Goal: Information Seeking & Learning: Learn about a topic

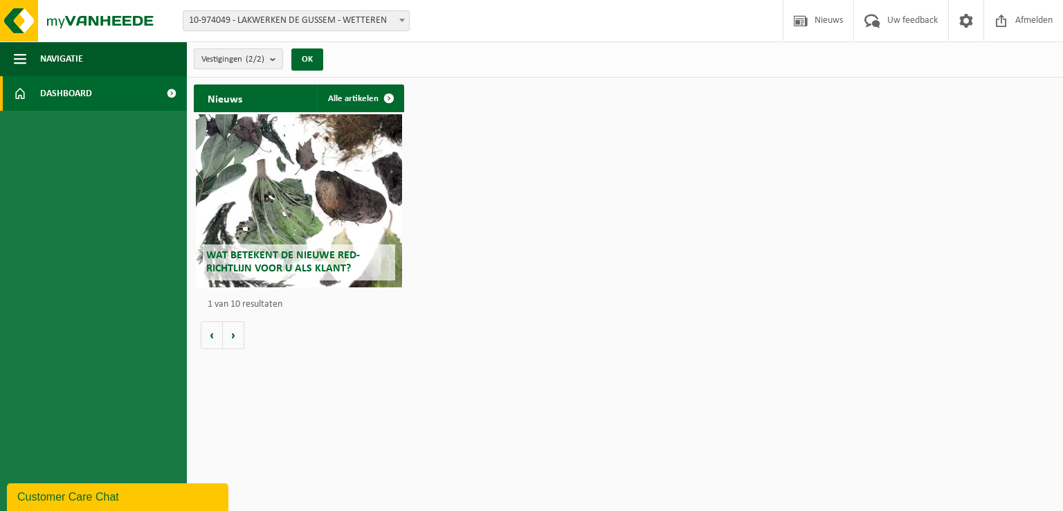
click at [273, 56] on b "submit" at bounding box center [276, 58] width 12 height 19
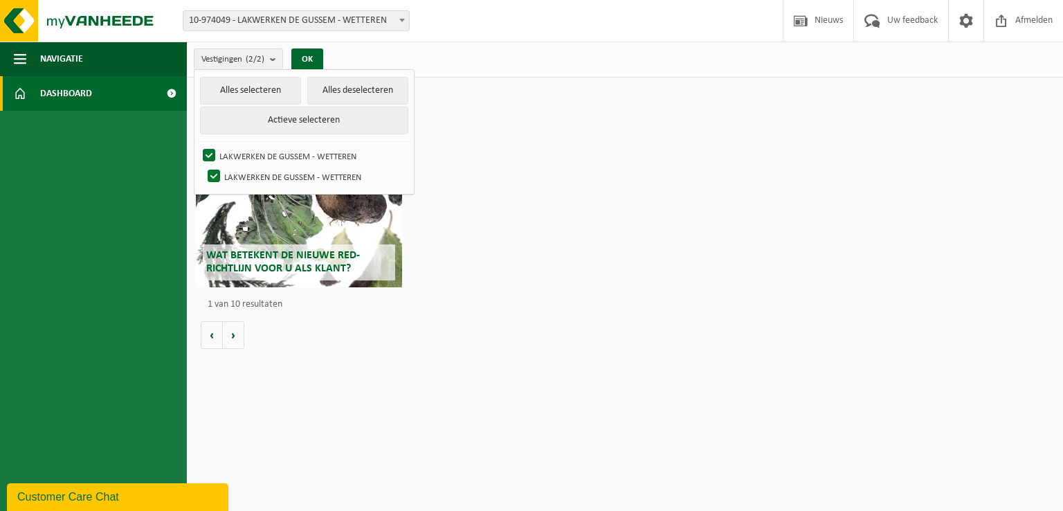
click at [706, 196] on div "Nieuws Alle artikelen Wat betekent de nieuwe RED-richtlijn voor u als klant? Ma…" at bounding box center [624, 216] width 869 height 278
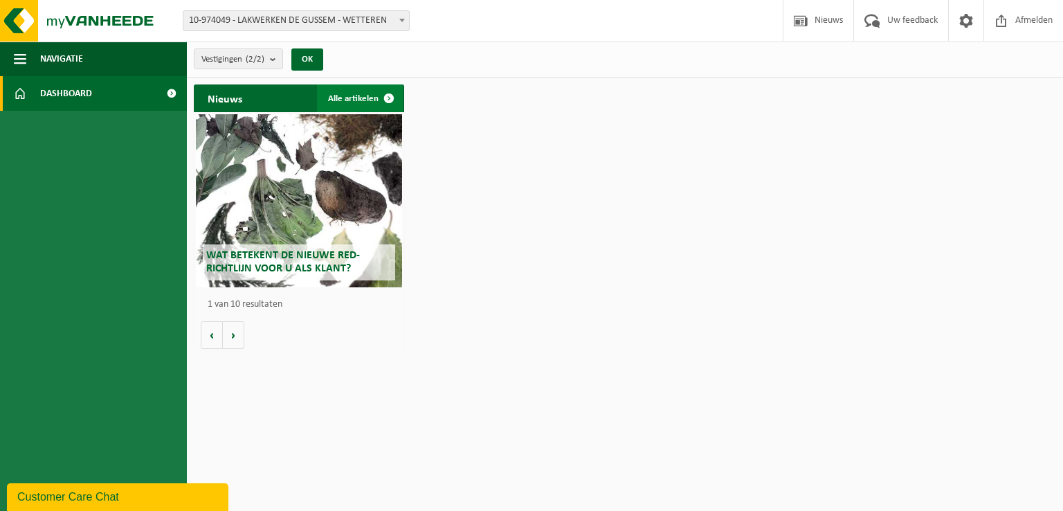
click at [378, 95] on span at bounding box center [389, 98] width 28 height 28
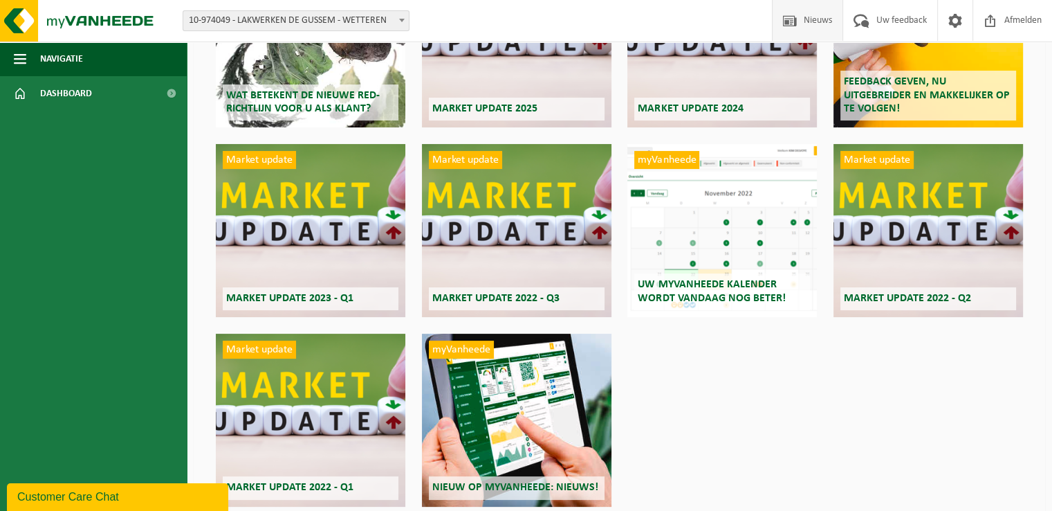
scroll to position [246, 0]
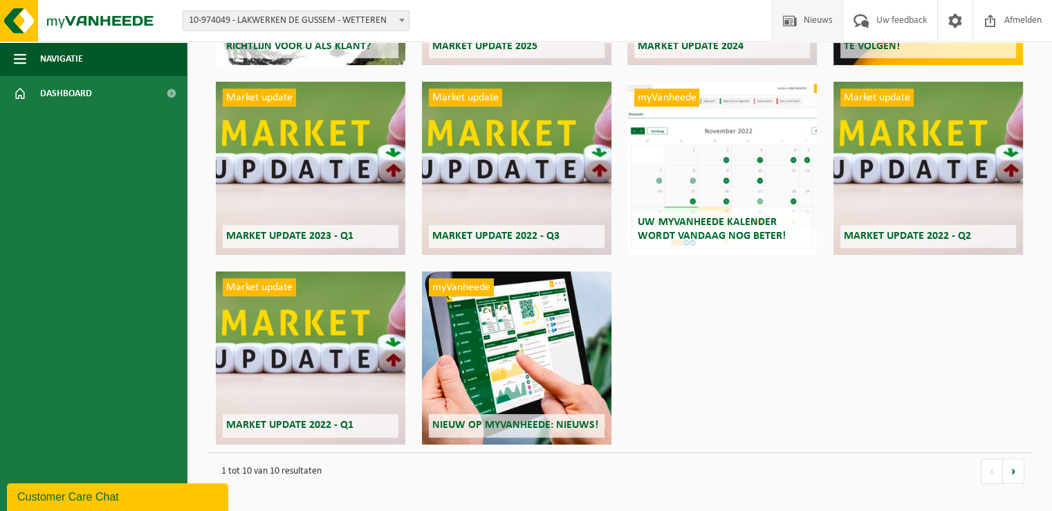
click at [570, 389] on div "myVanheede Nieuw op myVanheede: Nieuws!" at bounding box center [517, 357] width 190 height 173
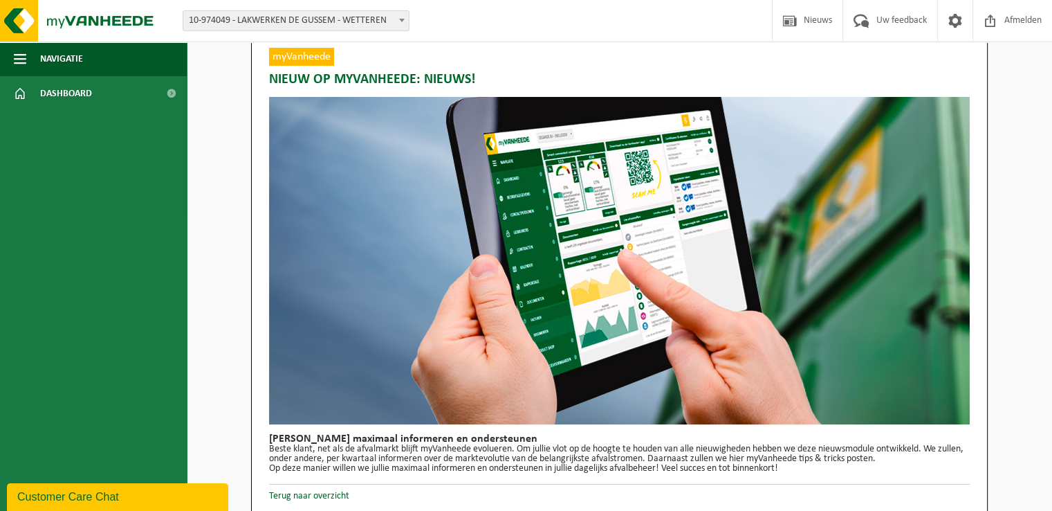
scroll to position [17, 0]
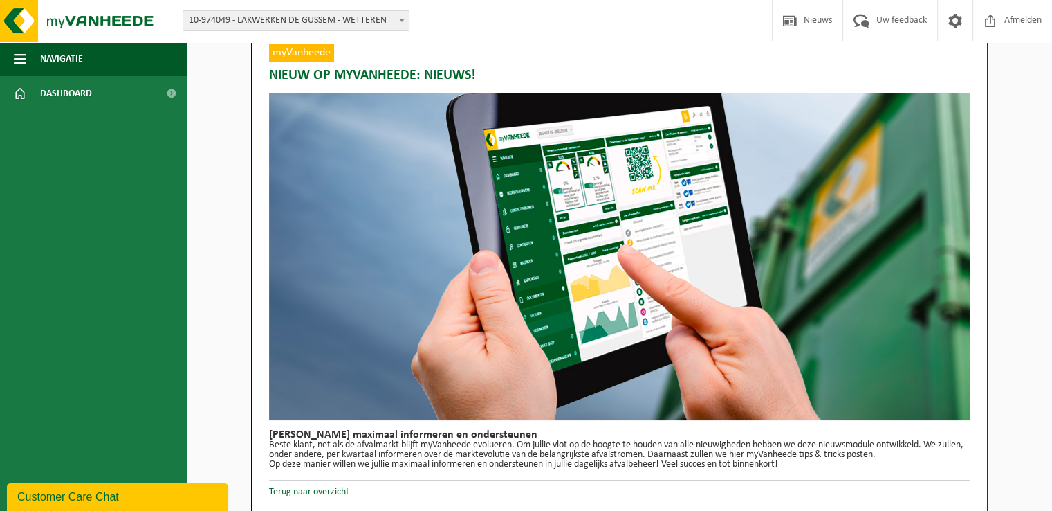
click at [304, 50] on span "myVanheede" at bounding box center [301, 53] width 65 height 18
click at [336, 486] on link "Terug naar overzicht" at bounding box center [309, 491] width 80 height 10
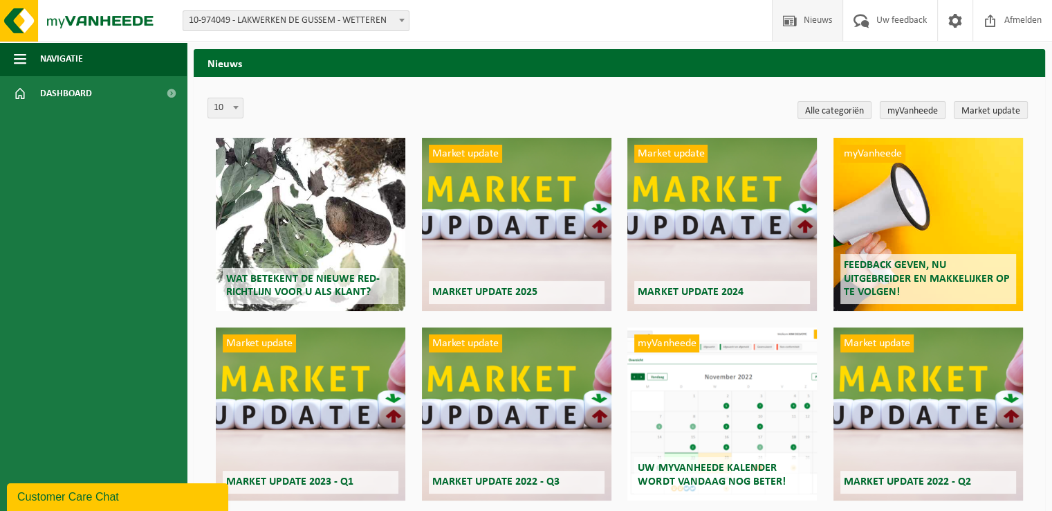
click at [904, 106] on link "myVanheede" at bounding box center [913, 110] width 66 height 18
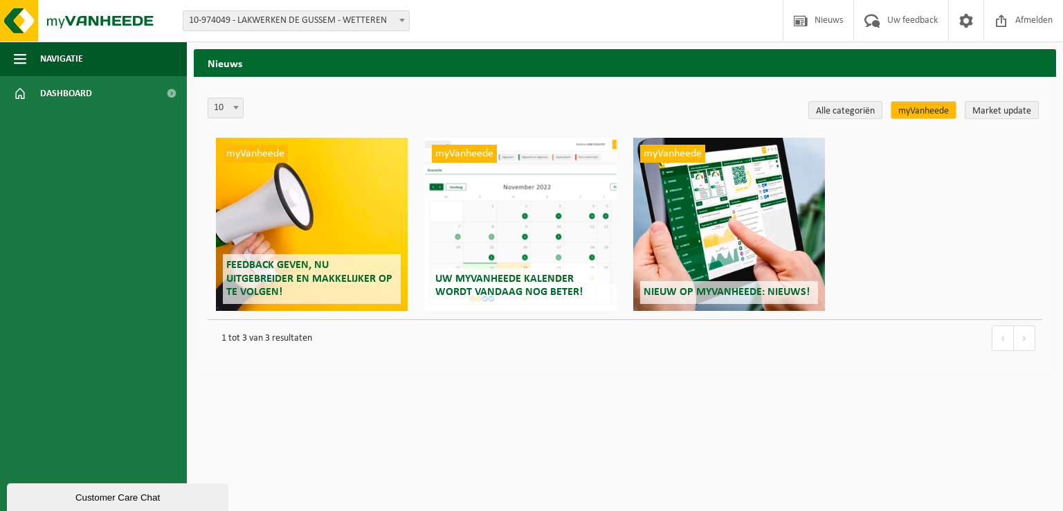
click at [543, 203] on div "myVanheede Uw myVanheede kalender wordt vandaag nog beter!" at bounding box center [521, 224] width 192 height 173
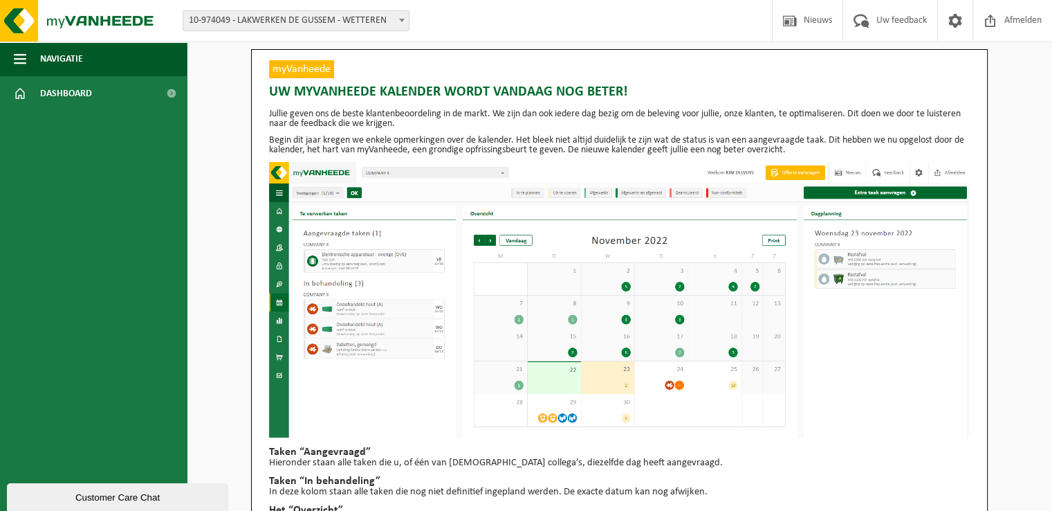
click at [286, 72] on span "myVanheede" at bounding box center [301, 69] width 65 height 18
click at [292, 71] on span "myVanheede" at bounding box center [301, 69] width 65 height 18
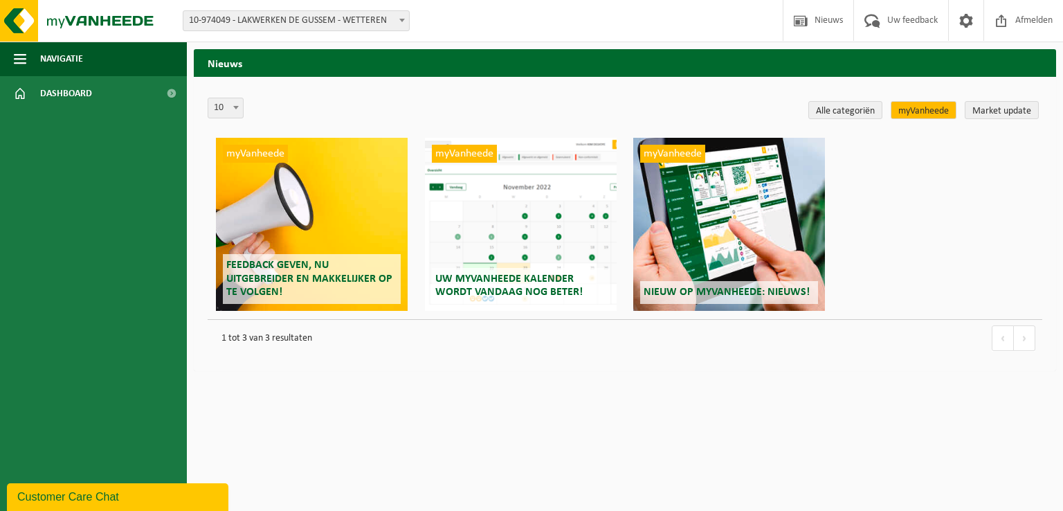
click at [254, 147] on span "myVanheede" at bounding box center [255, 154] width 65 height 18
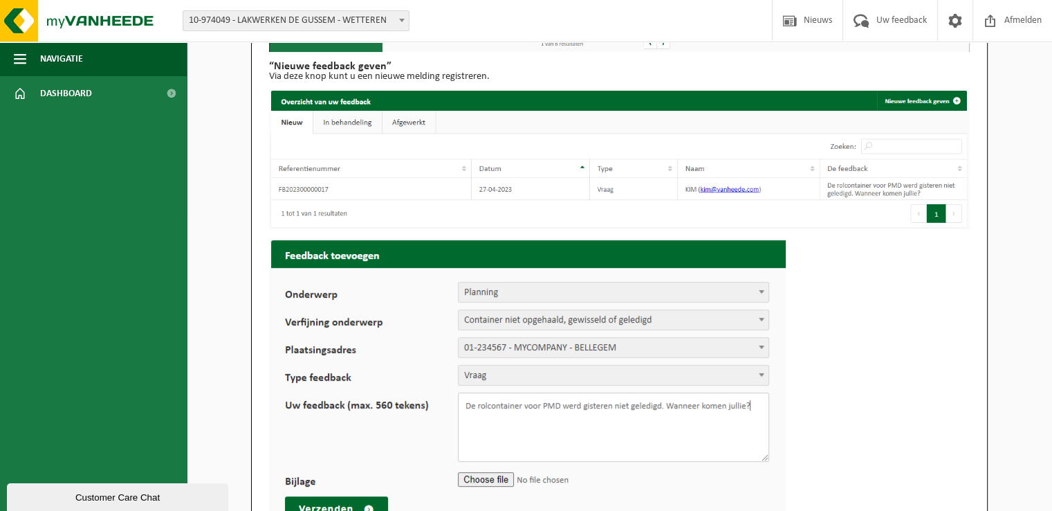
scroll to position [484, 0]
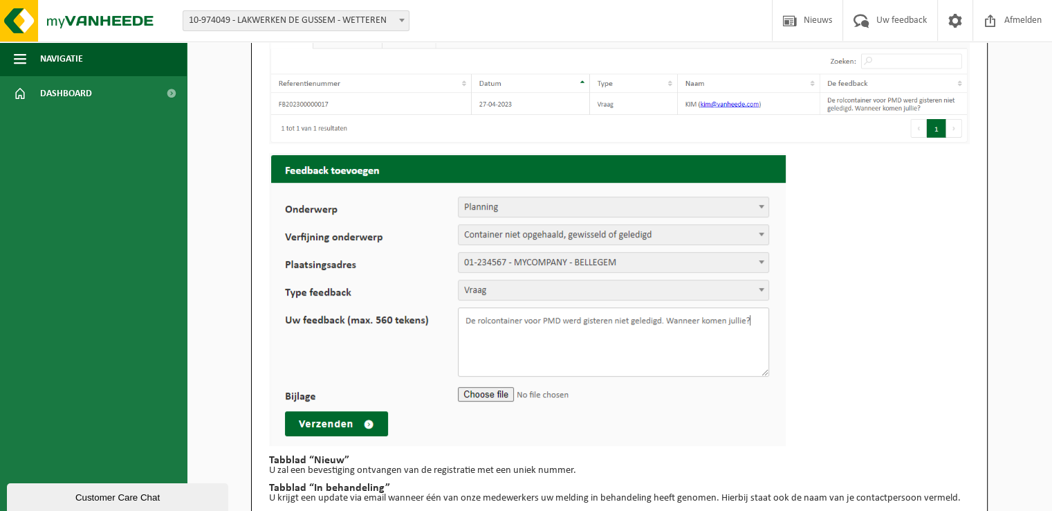
click at [484, 207] on img at bounding box center [527, 299] width 517 height 293
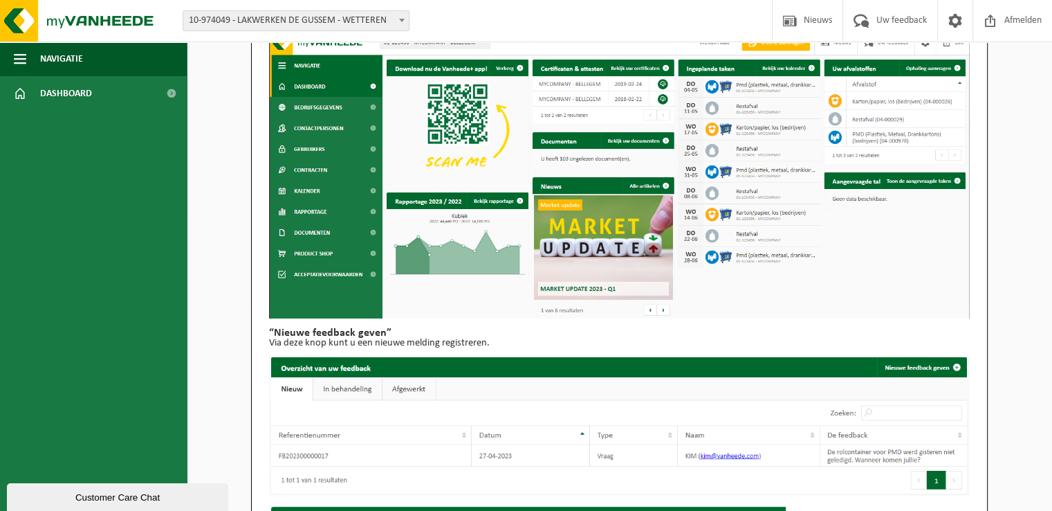
scroll to position [130, 0]
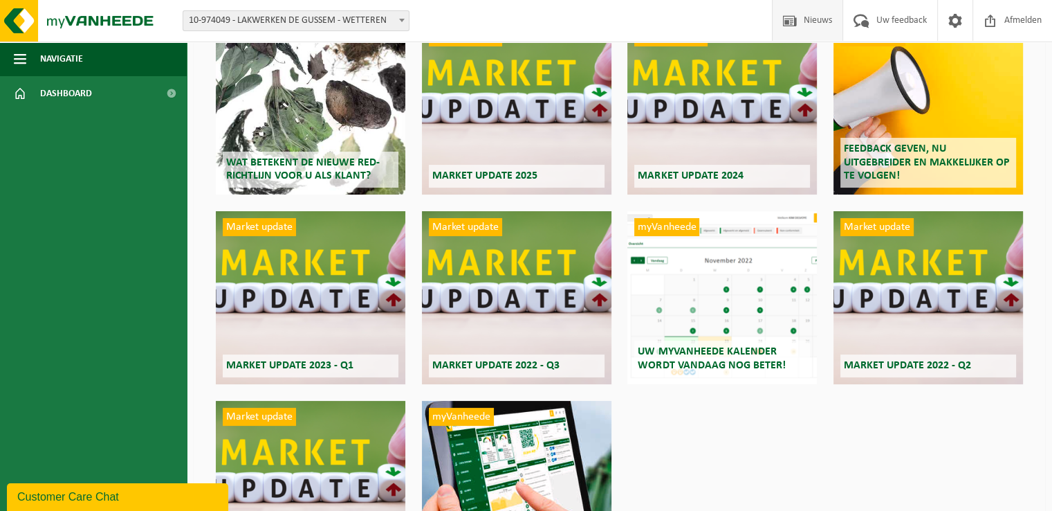
scroll to position [138, 0]
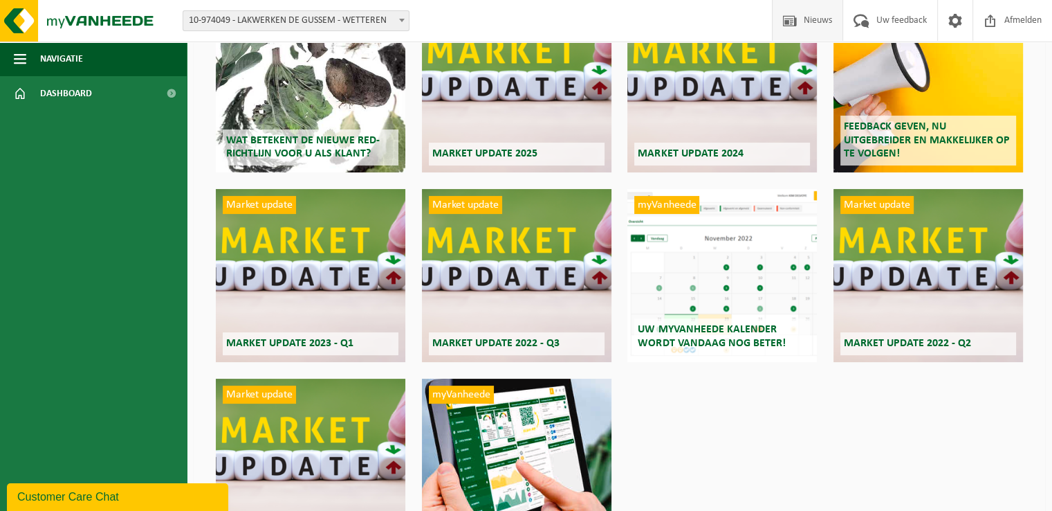
click at [811, 306] on div "myVanheede Uw myVanheede kalender wordt vandaag nog beter!" at bounding box center [722, 275] width 190 height 173
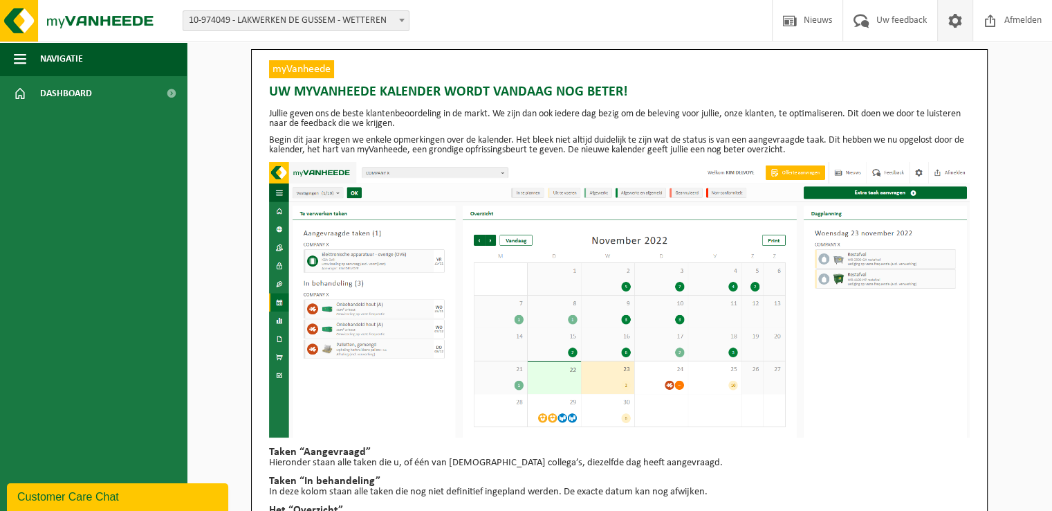
click at [962, 26] on span at bounding box center [955, 20] width 21 height 41
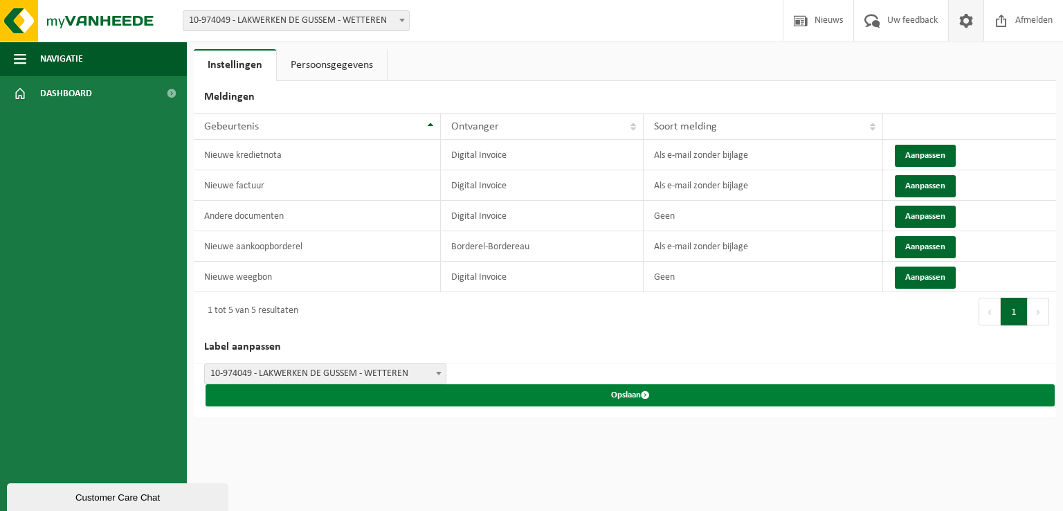
click at [636, 387] on button "Opslaan" at bounding box center [629, 395] width 849 height 22
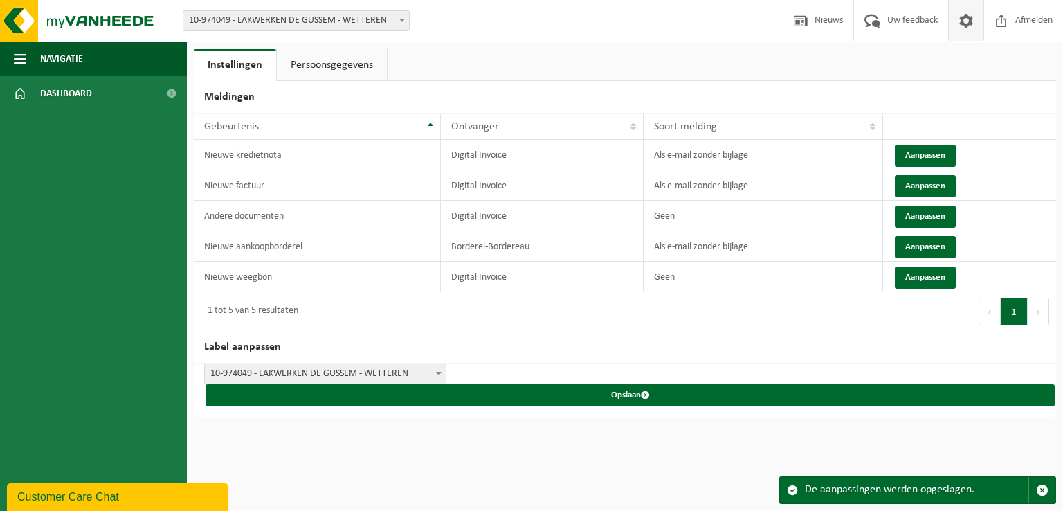
click at [295, 64] on link "Persoonsgegevens" at bounding box center [332, 65] width 110 height 32
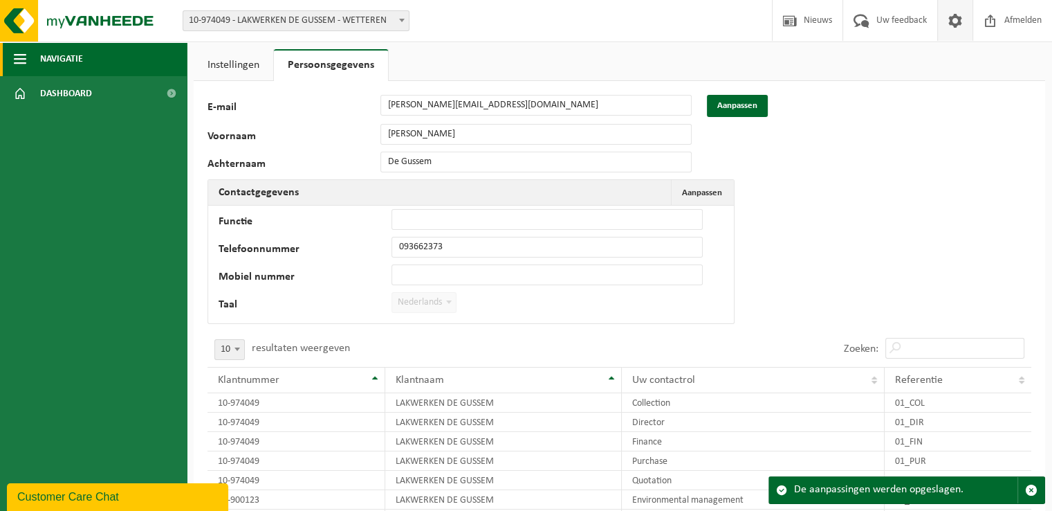
click at [40, 53] on span "Navigatie" at bounding box center [61, 59] width 43 height 35
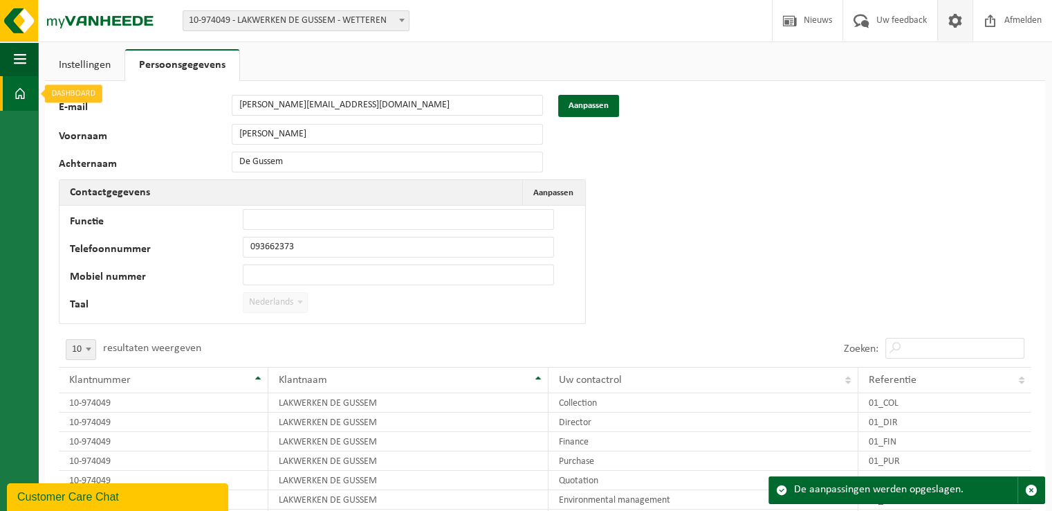
click at [24, 89] on span at bounding box center [20, 93] width 12 height 35
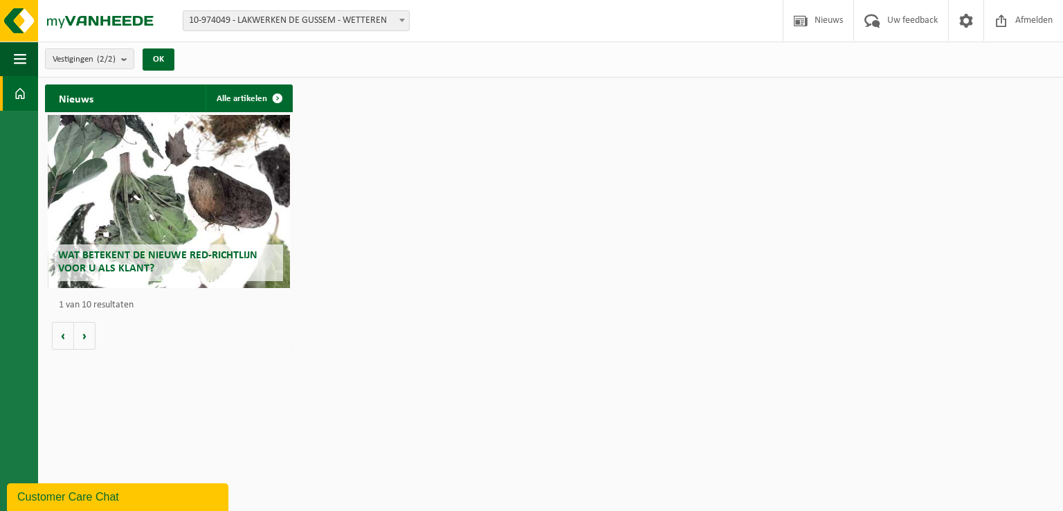
click at [119, 164] on div "Wat betekent de nieuwe RED-richtlijn voor u als klant?" at bounding box center [169, 201] width 243 height 173
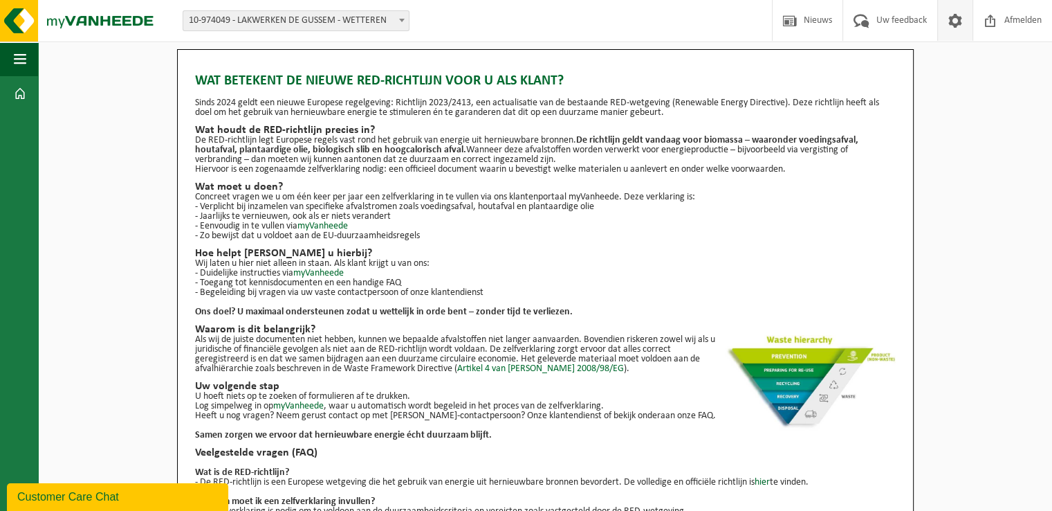
click at [959, 24] on span at bounding box center [955, 20] width 21 height 41
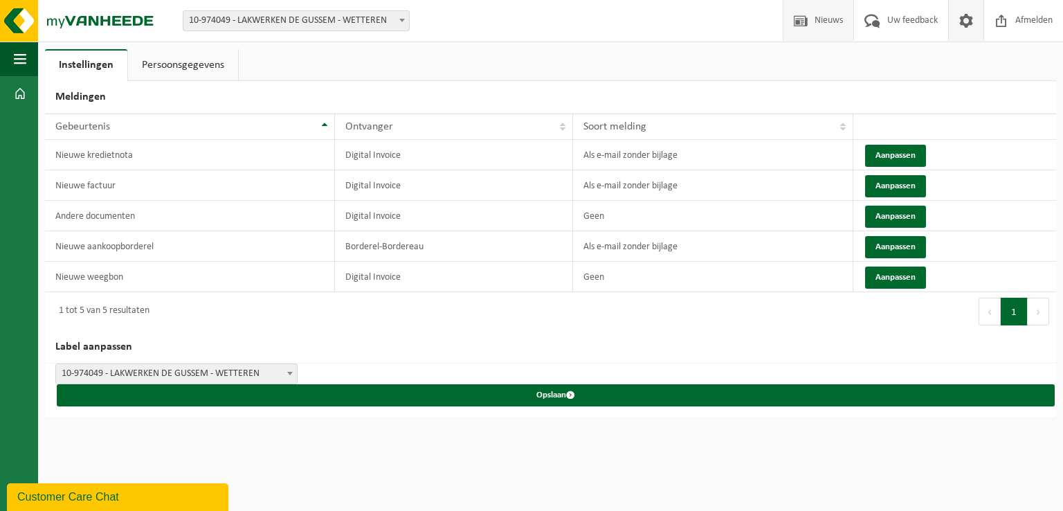
click at [824, 23] on span "Nieuws" at bounding box center [828, 20] width 35 height 41
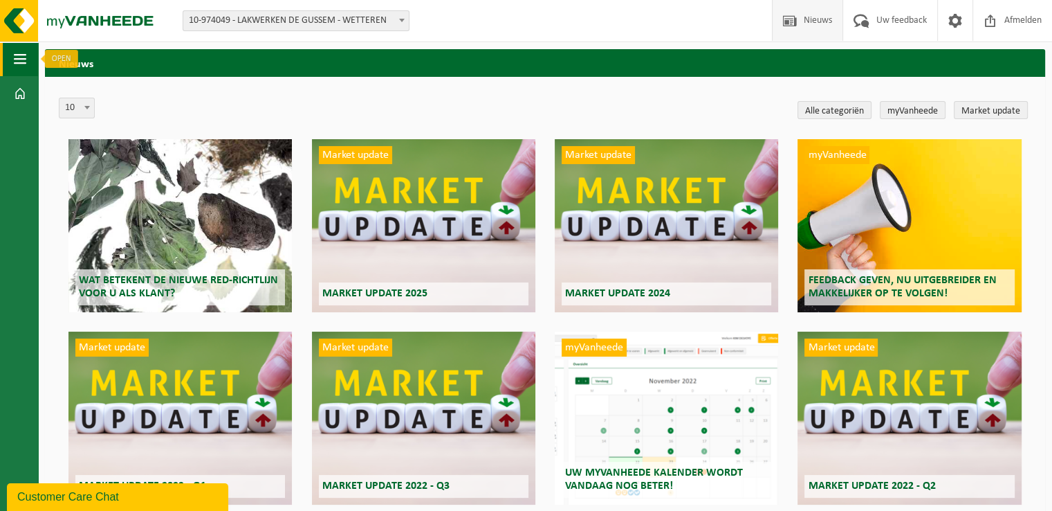
click at [22, 53] on span "button" at bounding box center [20, 59] width 12 height 35
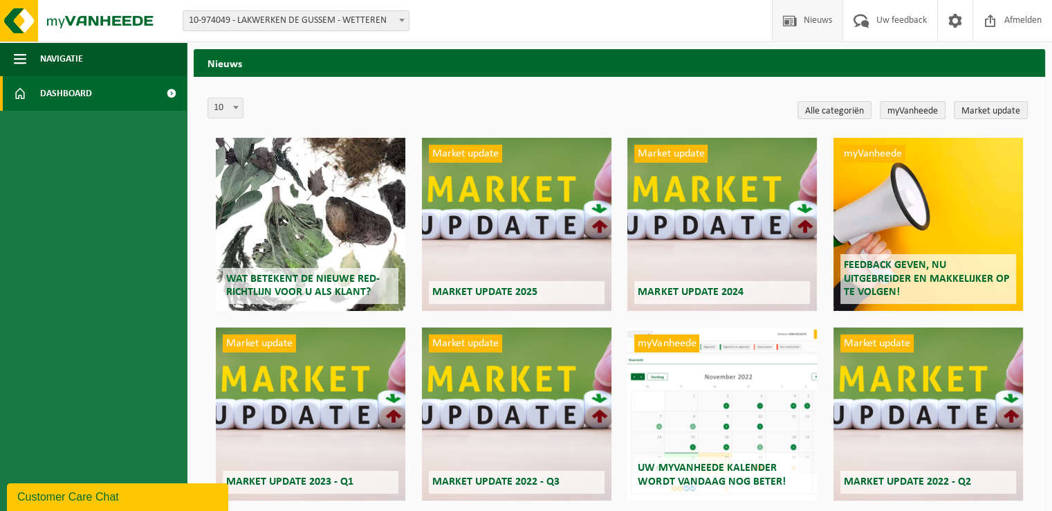
click at [50, 92] on span "Dashboard" at bounding box center [66, 93] width 52 height 35
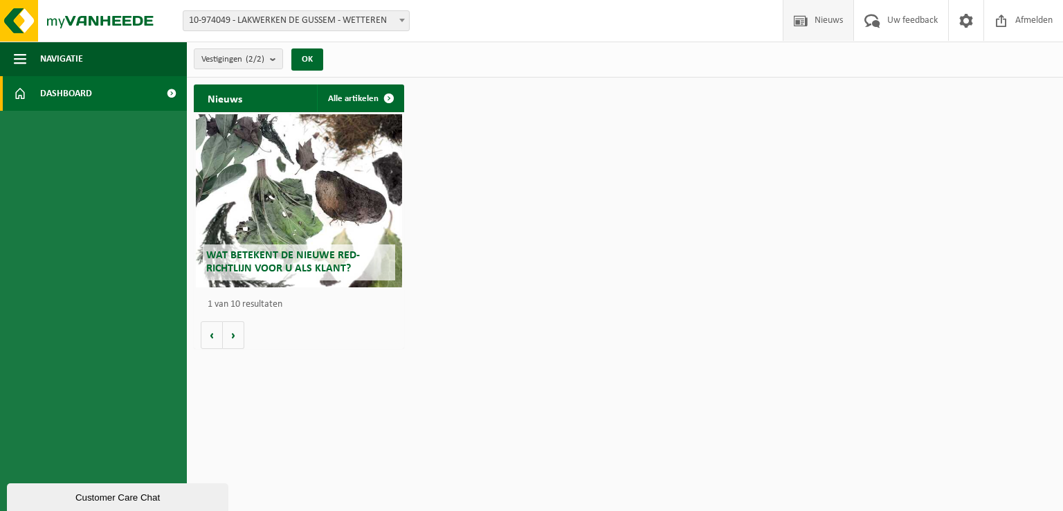
click at [828, 26] on span "Nieuws" at bounding box center [828, 20] width 35 height 41
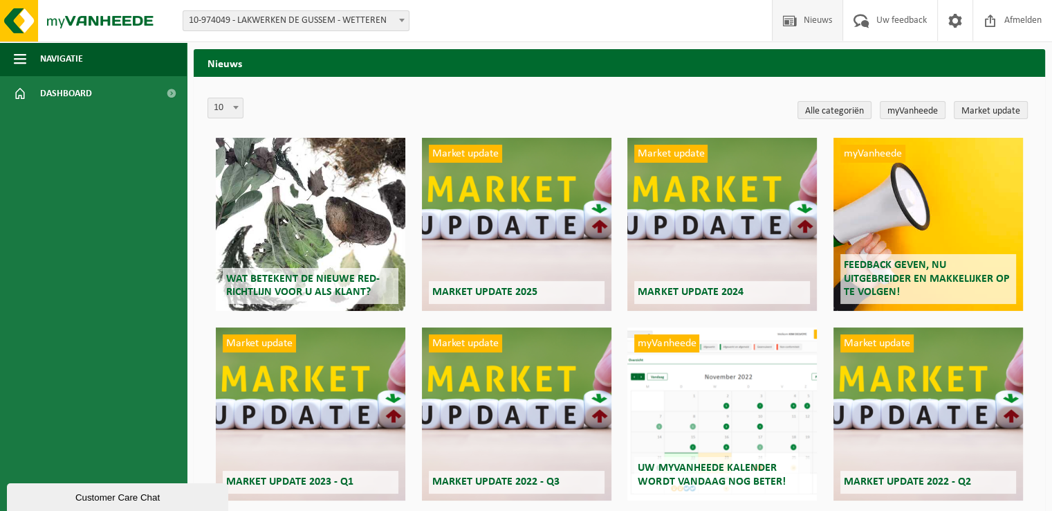
click at [527, 261] on div "Market update Market update 2025" at bounding box center [517, 224] width 190 height 173
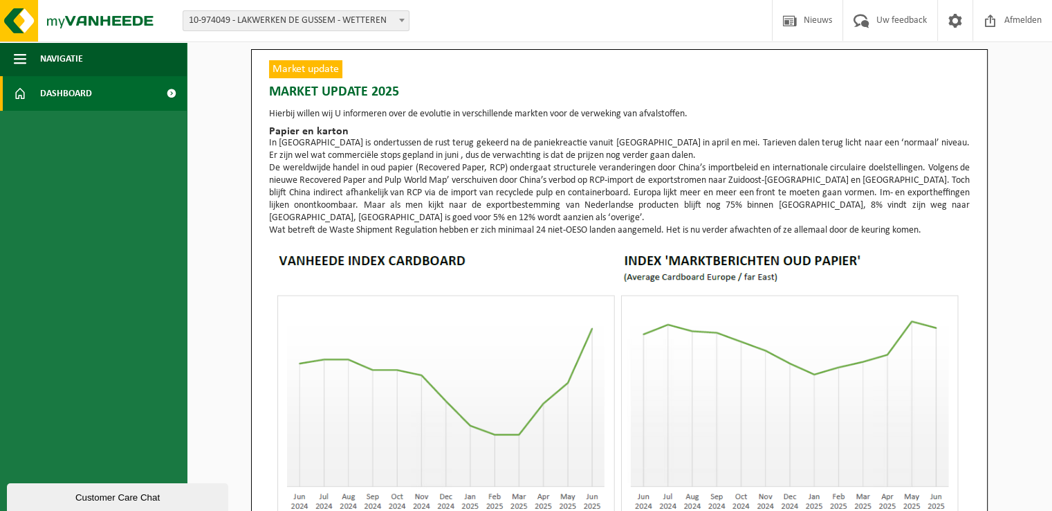
click at [167, 89] on span at bounding box center [171, 93] width 31 height 35
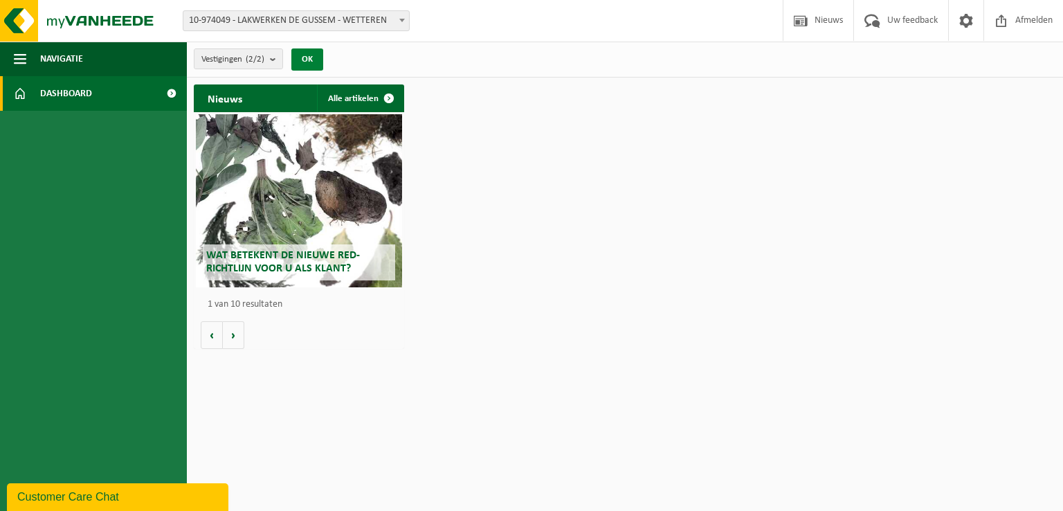
click at [311, 54] on button "OK" at bounding box center [307, 59] width 32 height 22
click at [354, 100] on link "Alle artikelen" at bounding box center [360, 98] width 86 height 28
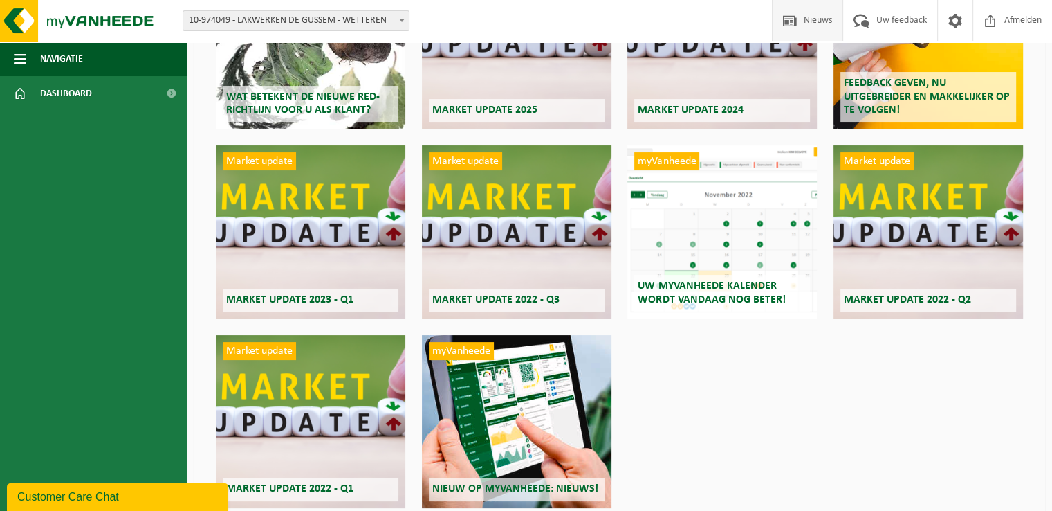
scroll to position [246, 0]
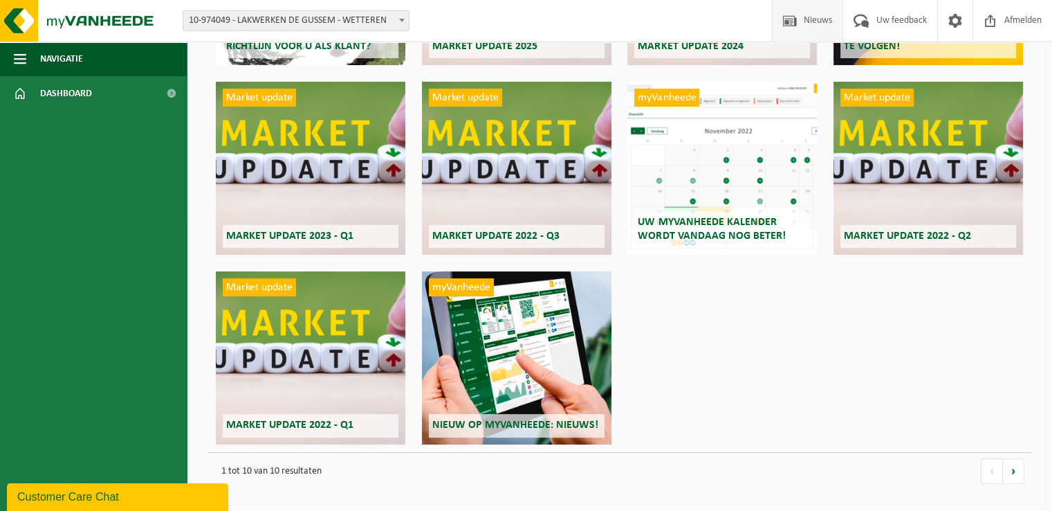
click at [537, 324] on div "myVanheede Nieuw op myVanheede: Nieuws!" at bounding box center [517, 357] width 190 height 173
click at [744, 189] on div "myVanheede Uw myVanheede kalender wordt vandaag nog beter!" at bounding box center [722, 168] width 190 height 173
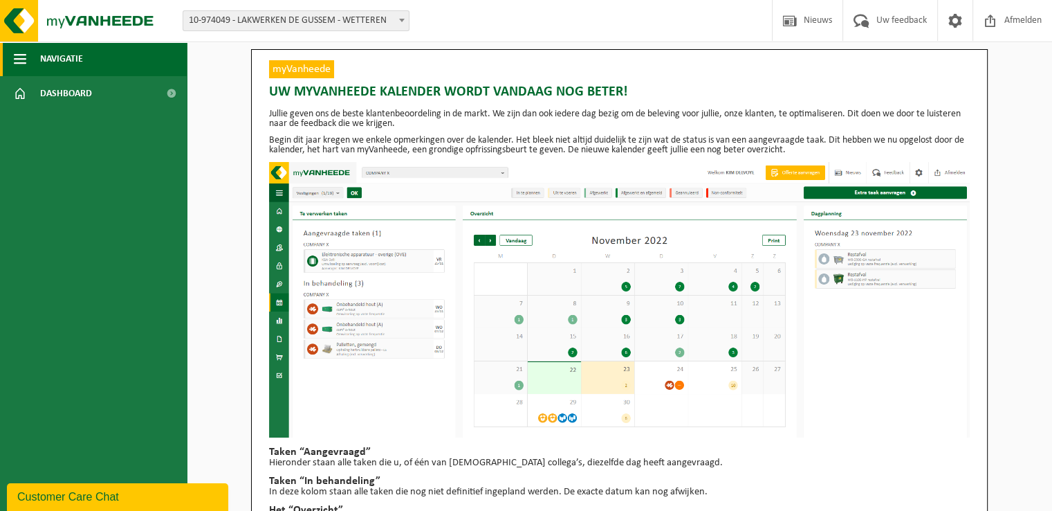
click at [24, 53] on span "button" at bounding box center [20, 59] width 12 height 35
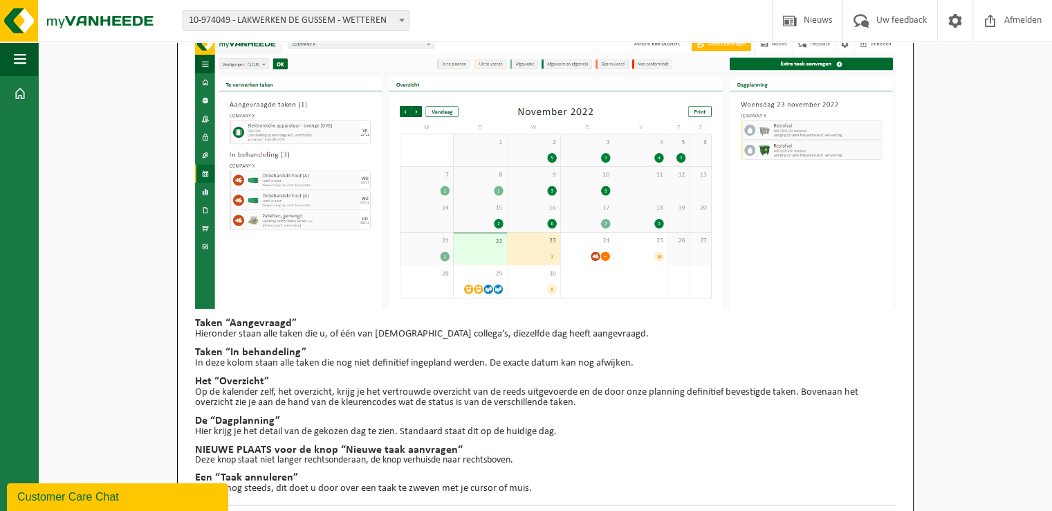
scroll to position [153, 0]
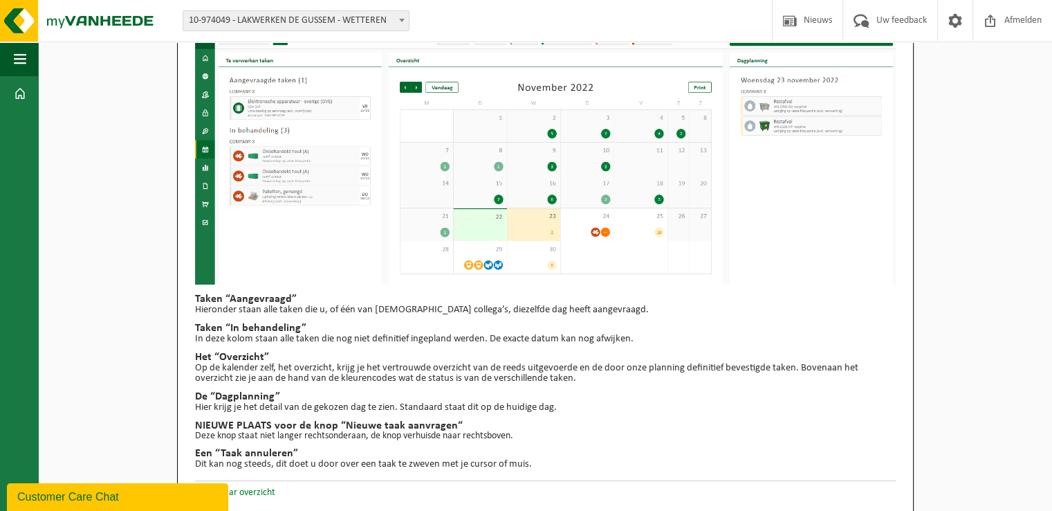
click at [244, 488] on link "Terug naar overzicht" at bounding box center [235, 492] width 80 height 10
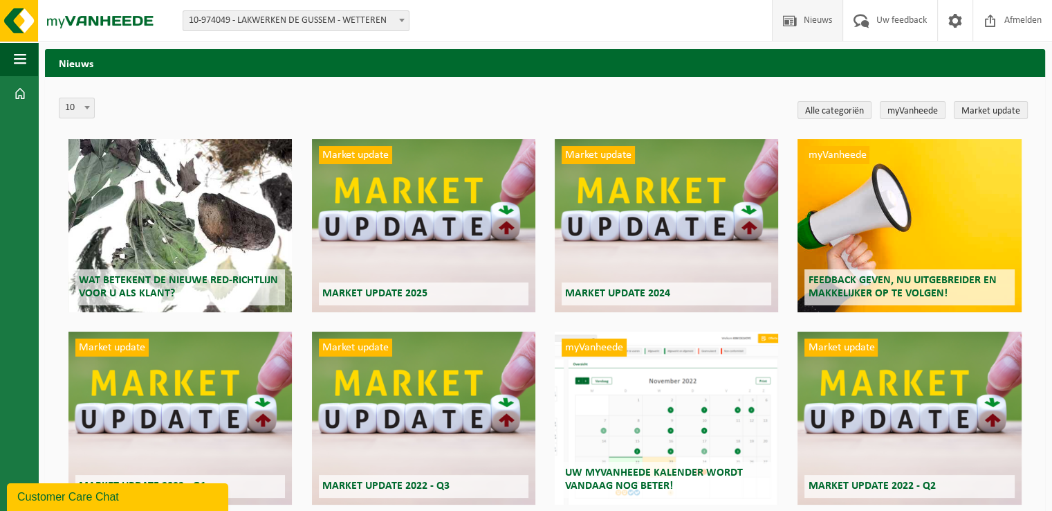
click at [84, 106] on b at bounding box center [87, 107] width 6 height 3
select select "20"
click at [86, 106] on b at bounding box center [87, 107] width 6 height 3
select select "10"
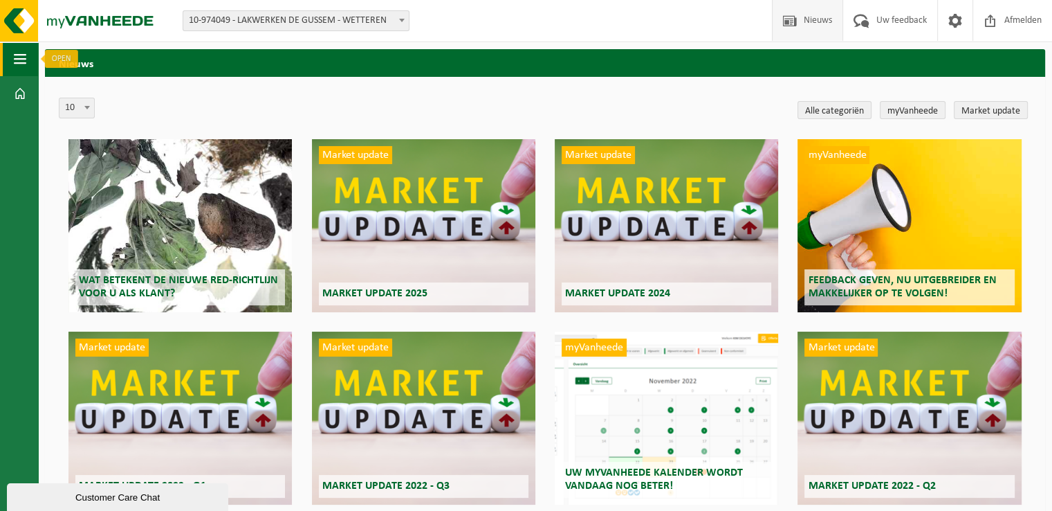
click at [24, 53] on span "button" at bounding box center [20, 59] width 12 height 35
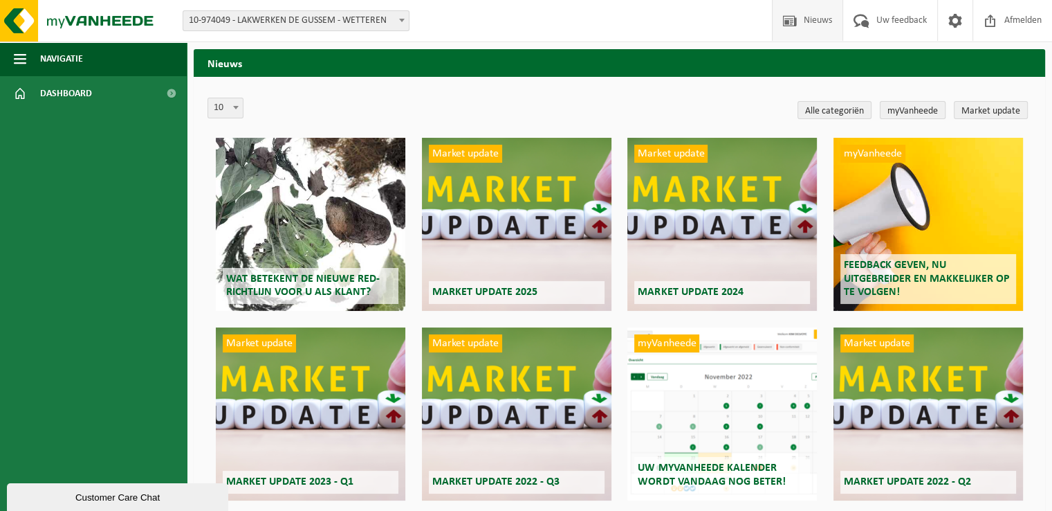
click at [922, 114] on link "myVanheede" at bounding box center [913, 110] width 66 height 18
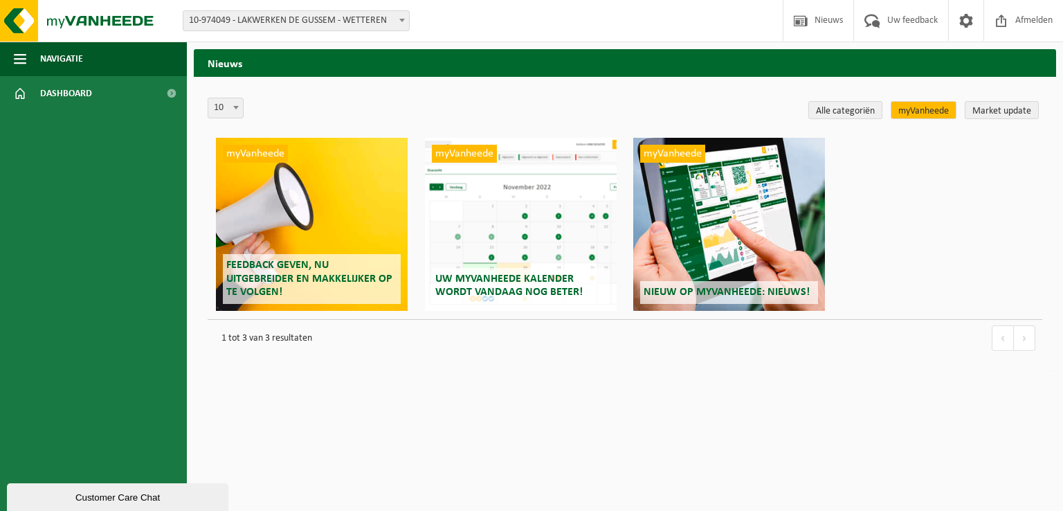
click at [551, 250] on div "myVanheede Uw myVanheede kalender wordt vandaag nog beter!" at bounding box center [521, 224] width 192 height 173
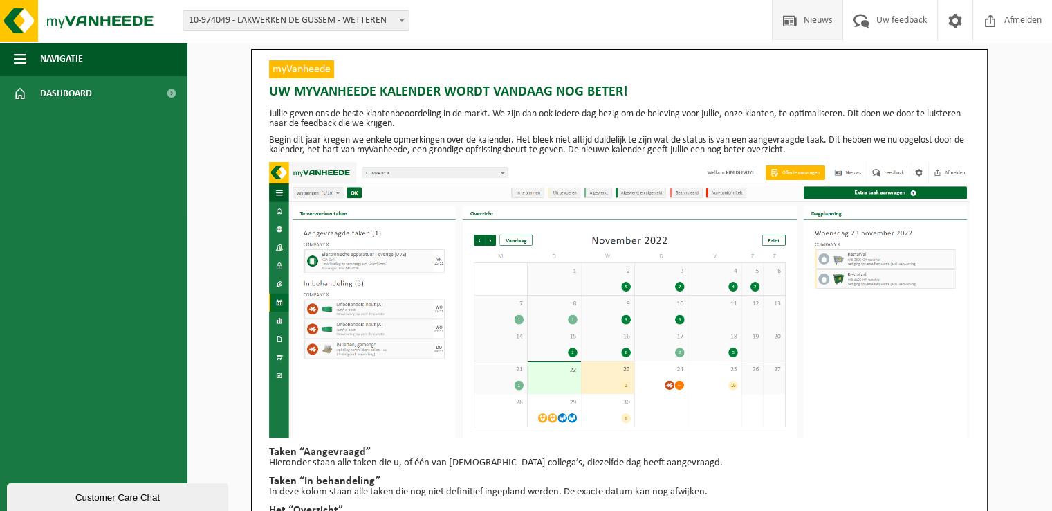
click at [814, 19] on span "Nieuws" at bounding box center [817, 20] width 35 height 41
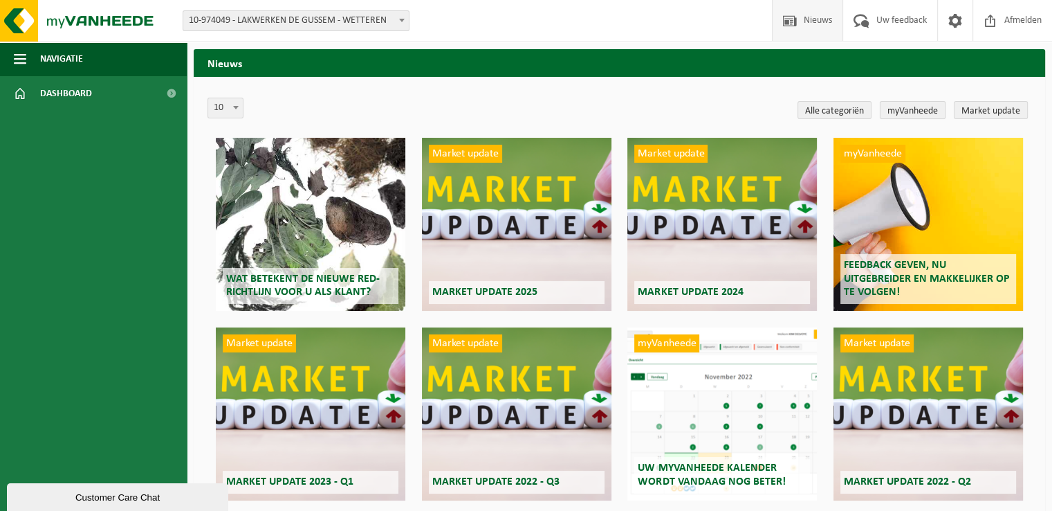
click at [914, 111] on link "myVanheede" at bounding box center [913, 110] width 66 height 18
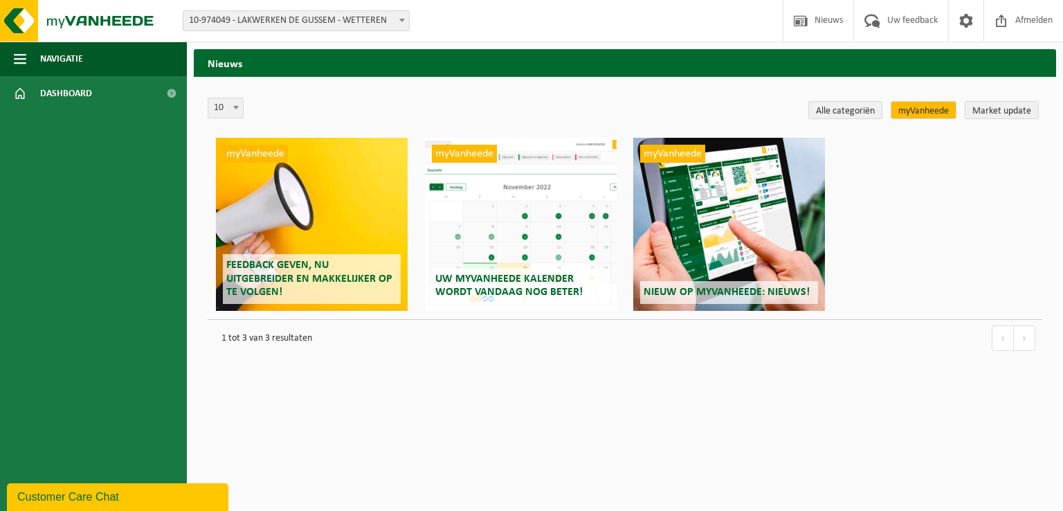
click at [490, 154] on span "myVanheede" at bounding box center [464, 154] width 65 height 18
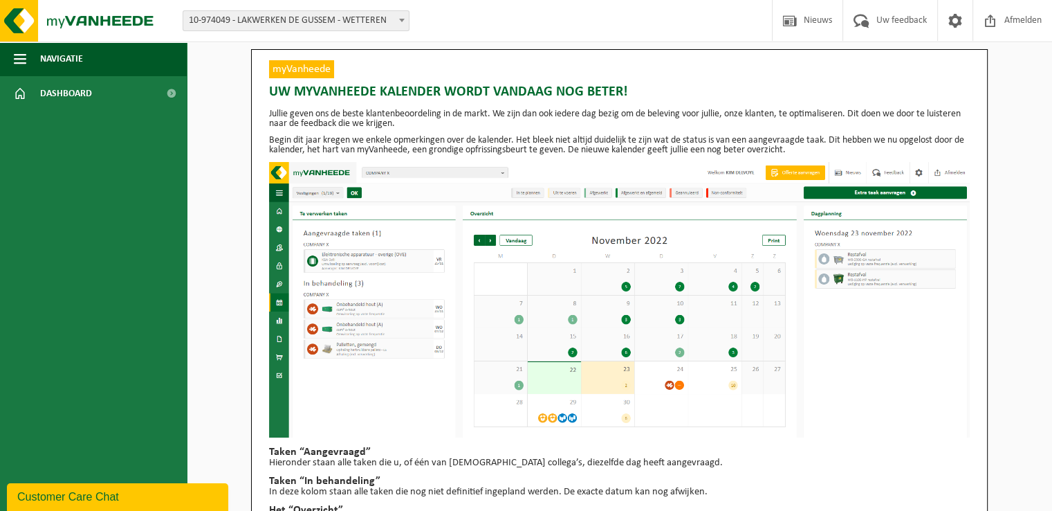
click at [490, 154] on p "Begin dit jaar kregen we enkele opmerkingen over de kalender. Het bleek niet al…" at bounding box center [619, 145] width 701 height 19
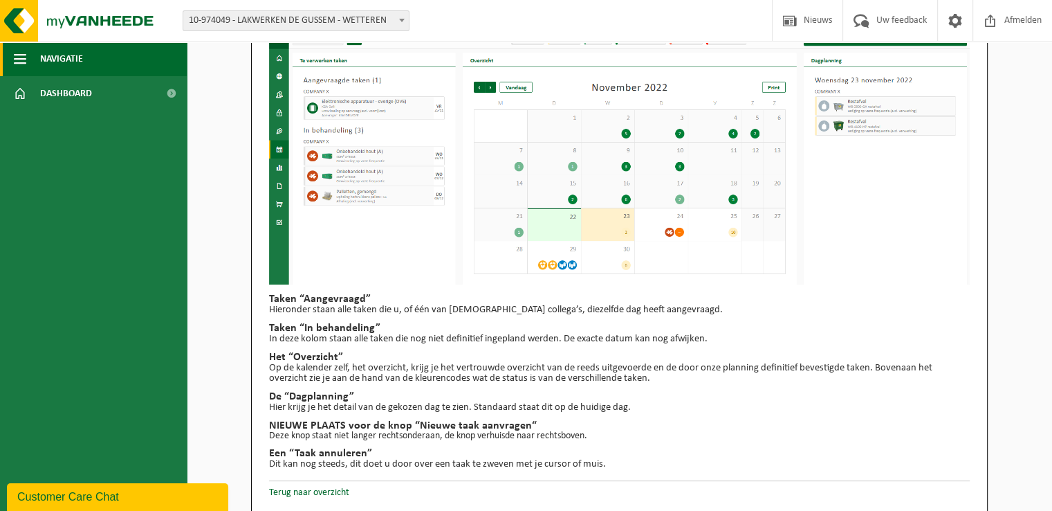
click at [22, 57] on span "button" at bounding box center [20, 59] width 12 height 35
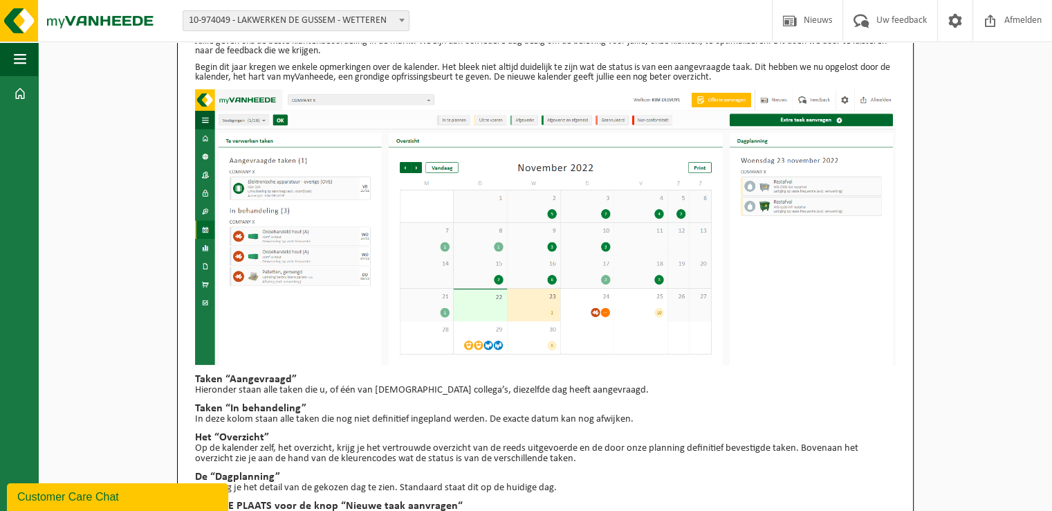
scroll to position [0, 0]
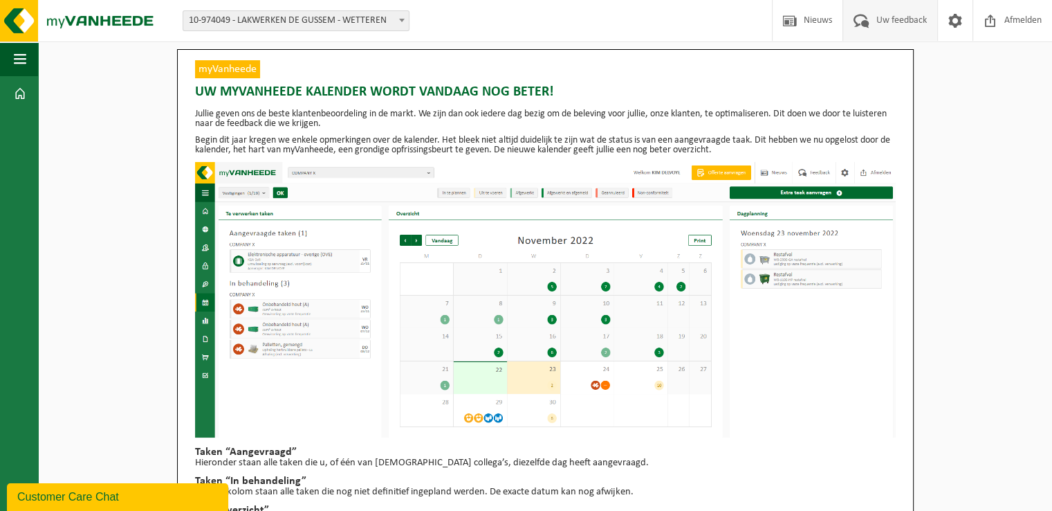
click at [910, 19] on span "Uw feedback" at bounding box center [901, 20] width 57 height 41
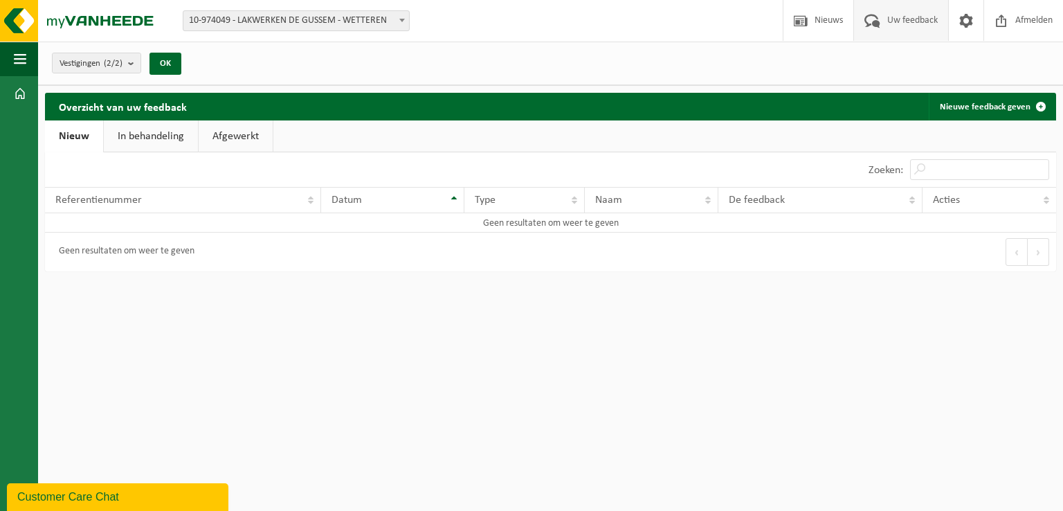
click at [234, 133] on link "Afgewerkt" at bounding box center [236, 136] width 74 height 32
click at [152, 142] on link "In behandeling" at bounding box center [149, 136] width 94 height 32
click at [72, 142] on link "Nieuw" at bounding box center [73, 136] width 56 height 32
click at [15, 59] on span "button" at bounding box center [20, 59] width 12 height 35
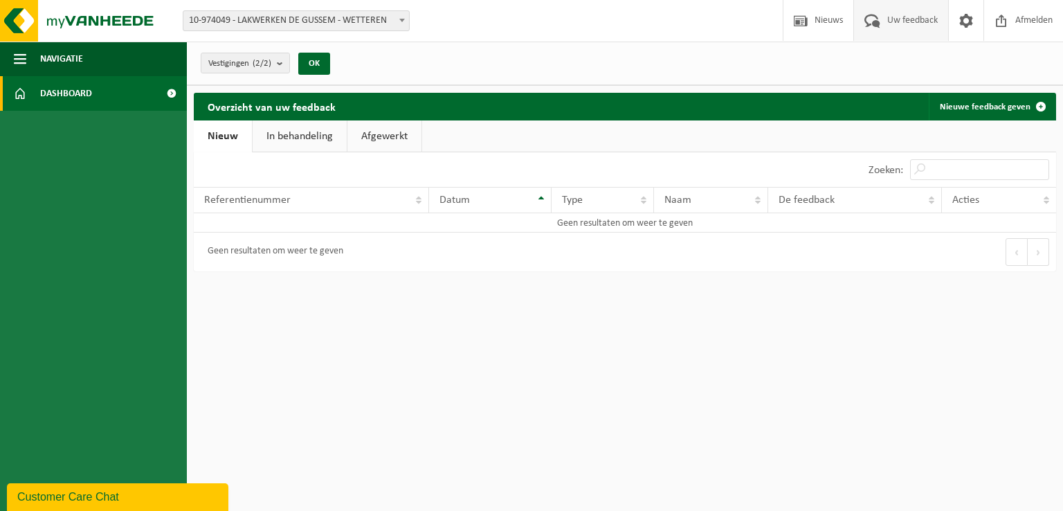
click at [17, 94] on span at bounding box center [20, 93] width 12 height 35
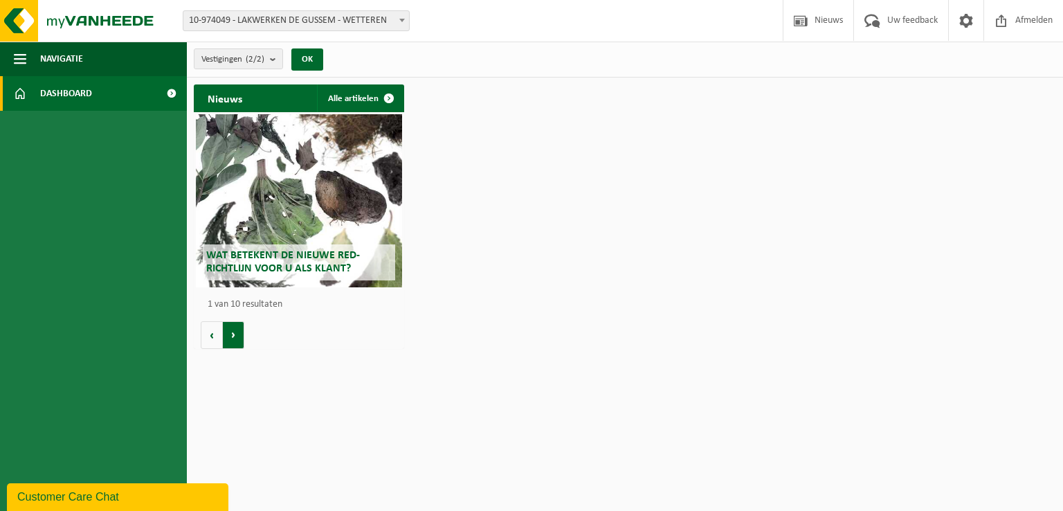
click at [227, 333] on button "Volgende" at bounding box center [233, 335] width 21 height 28
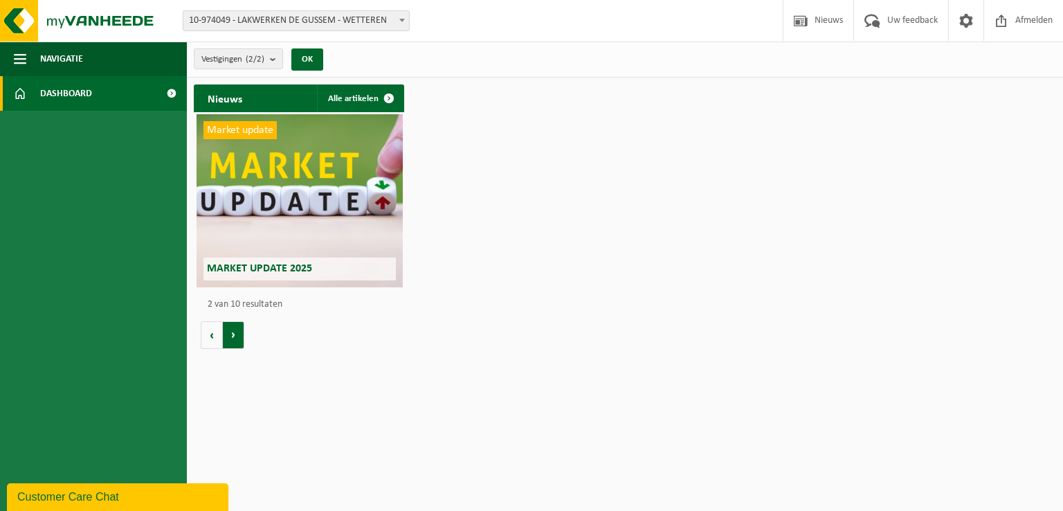
scroll to position [0, 210]
click at [228, 329] on button "Volgende" at bounding box center [233, 335] width 21 height 28
click at [207, 329] on button "Vorige" at bounding box center [212, 335] width 22 height 28
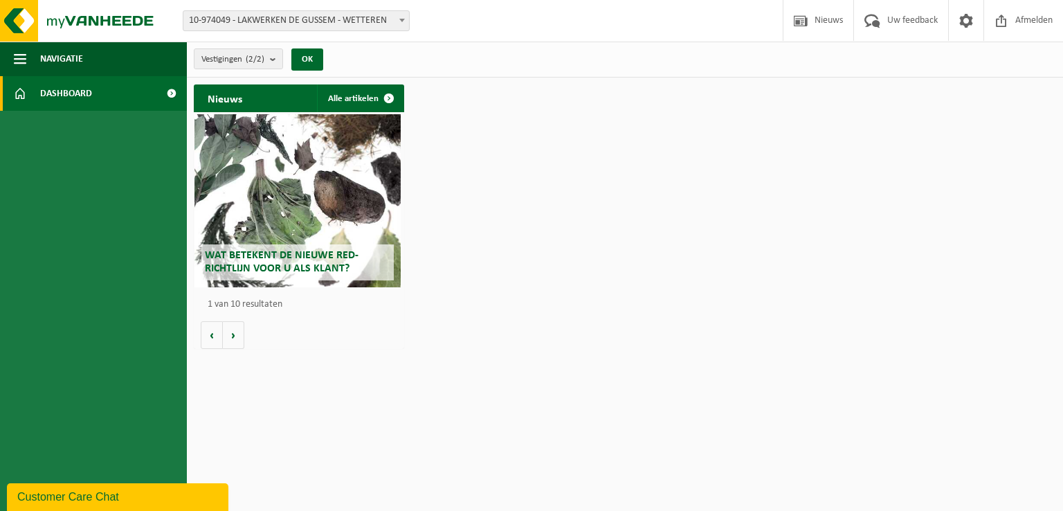
scroll to position [0, 0]
click at [276, 259] on span "Wat betekent de nieuwe RED-richtlijn voor u als klant?" at bounding box center [283, 262] width 154 height 24
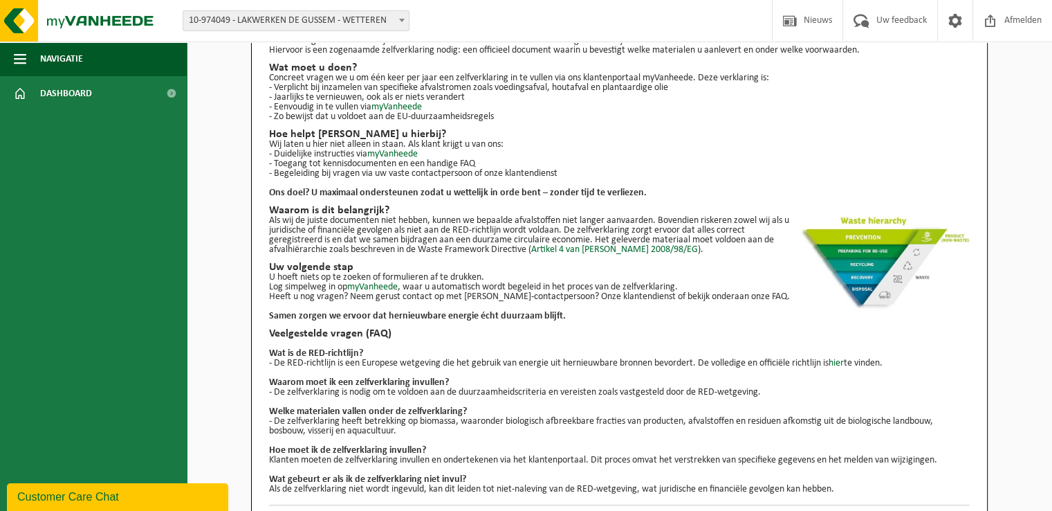
scroll to position [144, 0]
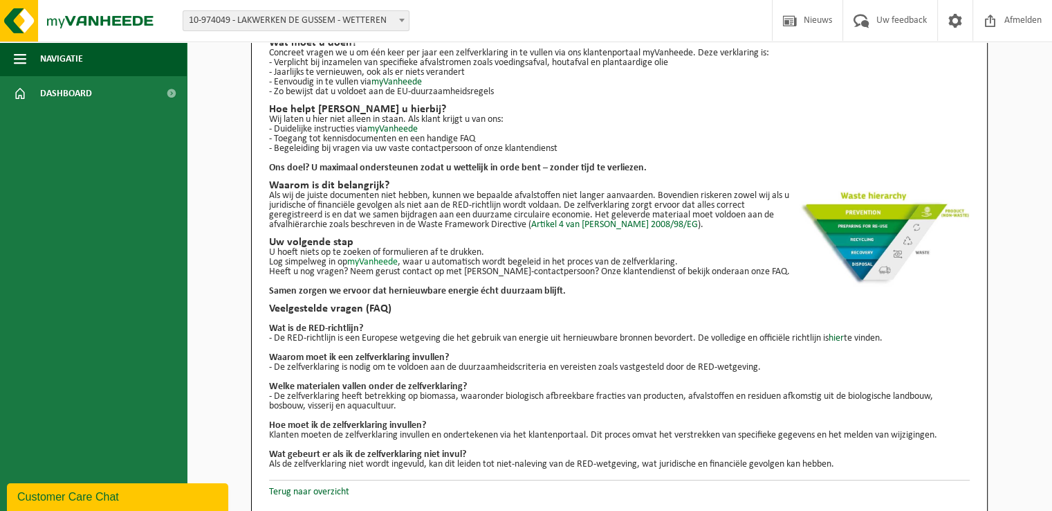
click at [375, 261] on link "myVanheede" at bounding box center [372, 262] width 51 height 10
